Goal: Entertainment & Leisure: Consume media (video, audio)

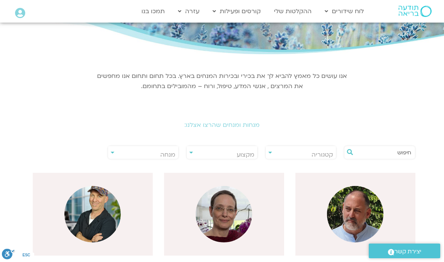
scroll to position [69, 0]
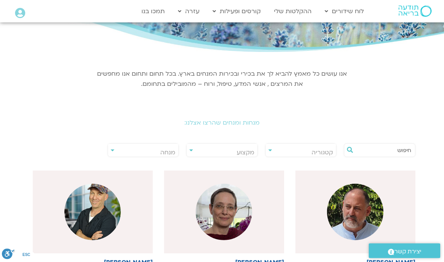
click at [117, 151] on span "מנחה" at bounding box center [143, 152] width 71 height 17
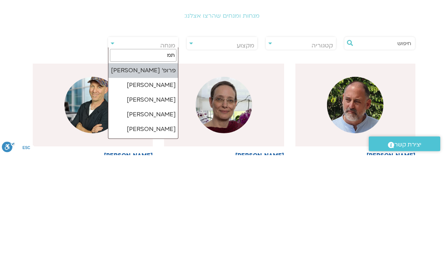
type input "תמר"
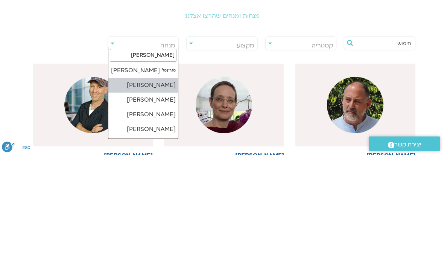
select select "******"
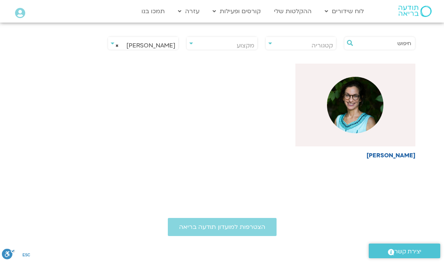
click at [382, 114] on img at bounding box center [355, 105] width 56 height 56
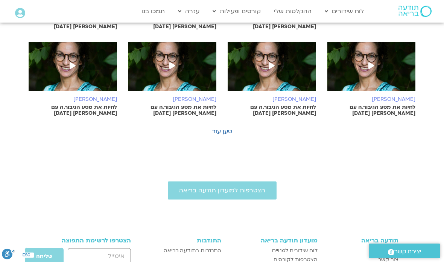
scroll to position [471, 0]
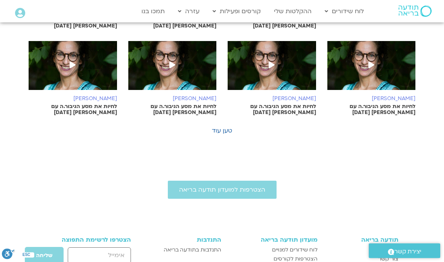
click at [225, 127] on link "טען עוד" at bounding box center [222, 131] width 20 height 8
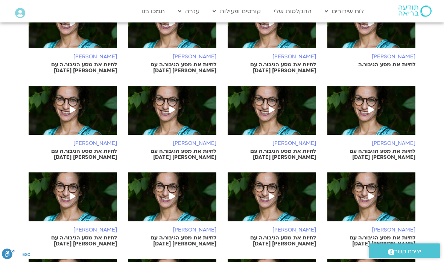
scroll to position [420, 0]
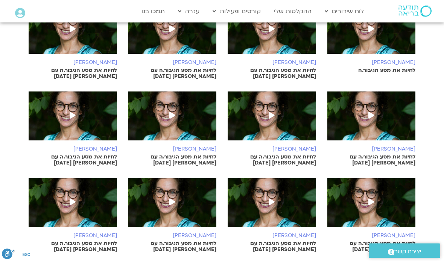
click at [73, 112] on icon at bounding box center [73, 115] width 6 height 7
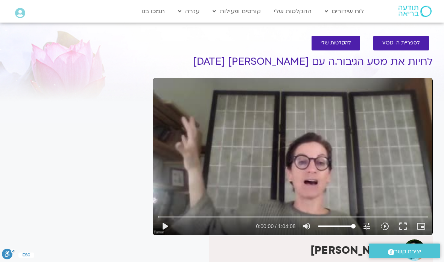
click at [164, 228] on button "play_arrow" at bounding box center [165, 226] width 18 height 18
type input "80.1863839486696"
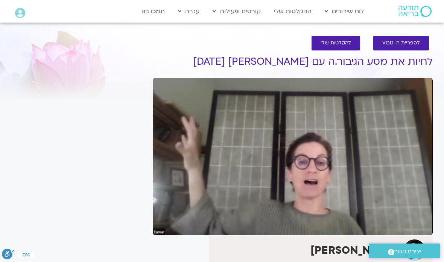
click at [443, 75] on section "לספריית ה-VOD להקלטות שלי לחיות את מסע הגיבור.ה עם תמר לינצבסקי 15/04/25 תמר לי…" at bounding box center [222, 205] width 444 height 355
